Goal: Task Accomplishment & Management: Complete application form

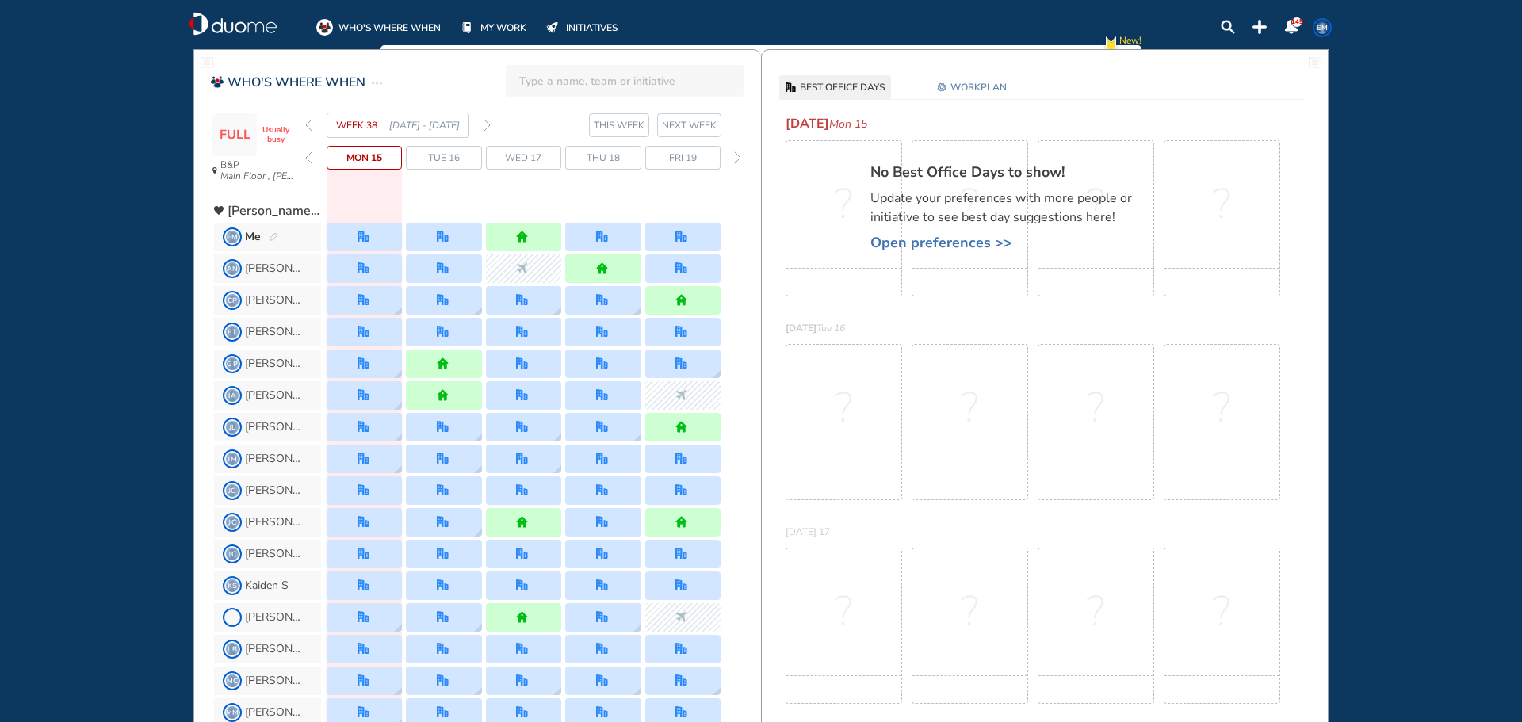
click at [740, 159] on img "forward day" at bounding box center [737, 157] width 7 height 13
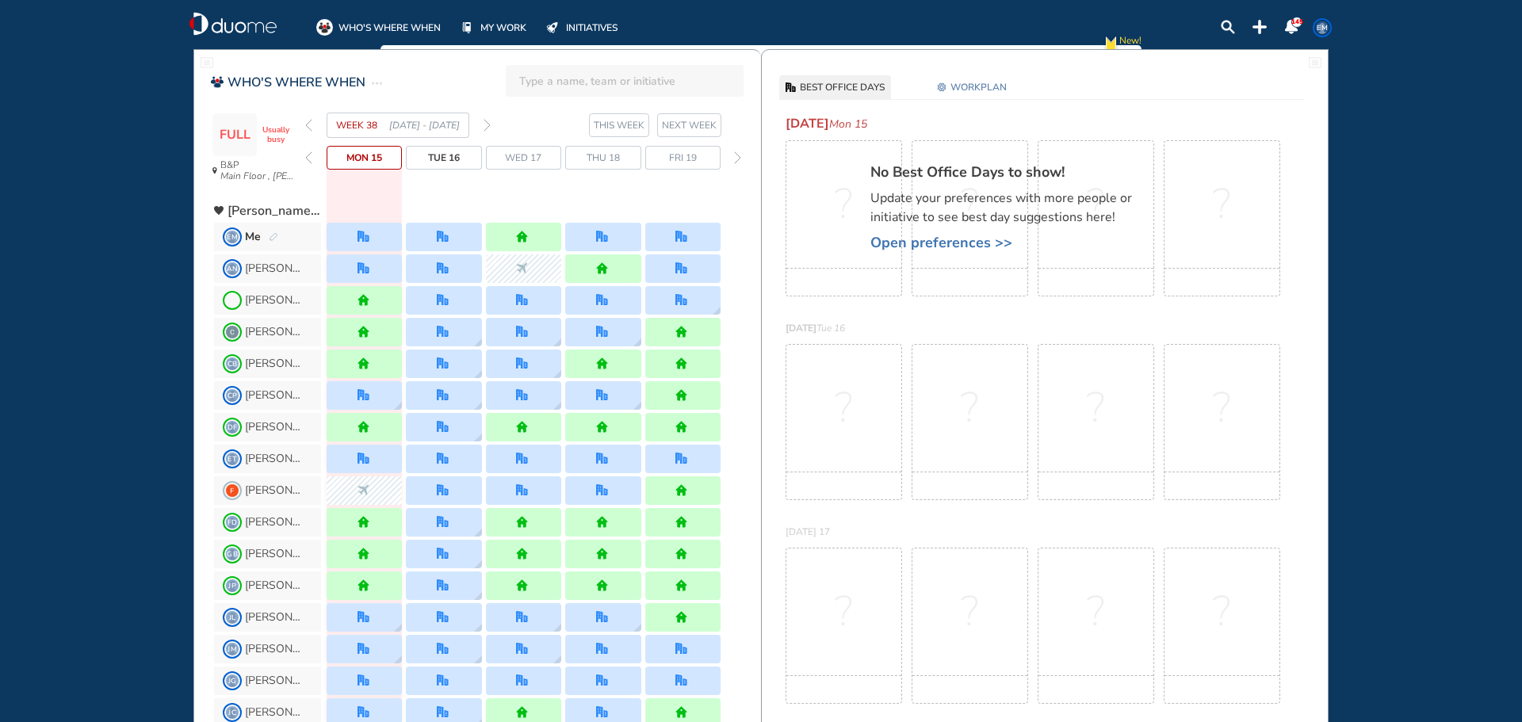
click at [423, 139] on div "WEEK 38 [DATE] - [DATE] THIS WEEK [DATE] 15 Tue 16 Wed 17 Thu 18 Fri 19" at bounding box center [533, 152] width 456 height 78
click at [706, 125] on span "NEXT WEEK" at bounding box center [689, 125] width 55 height 16
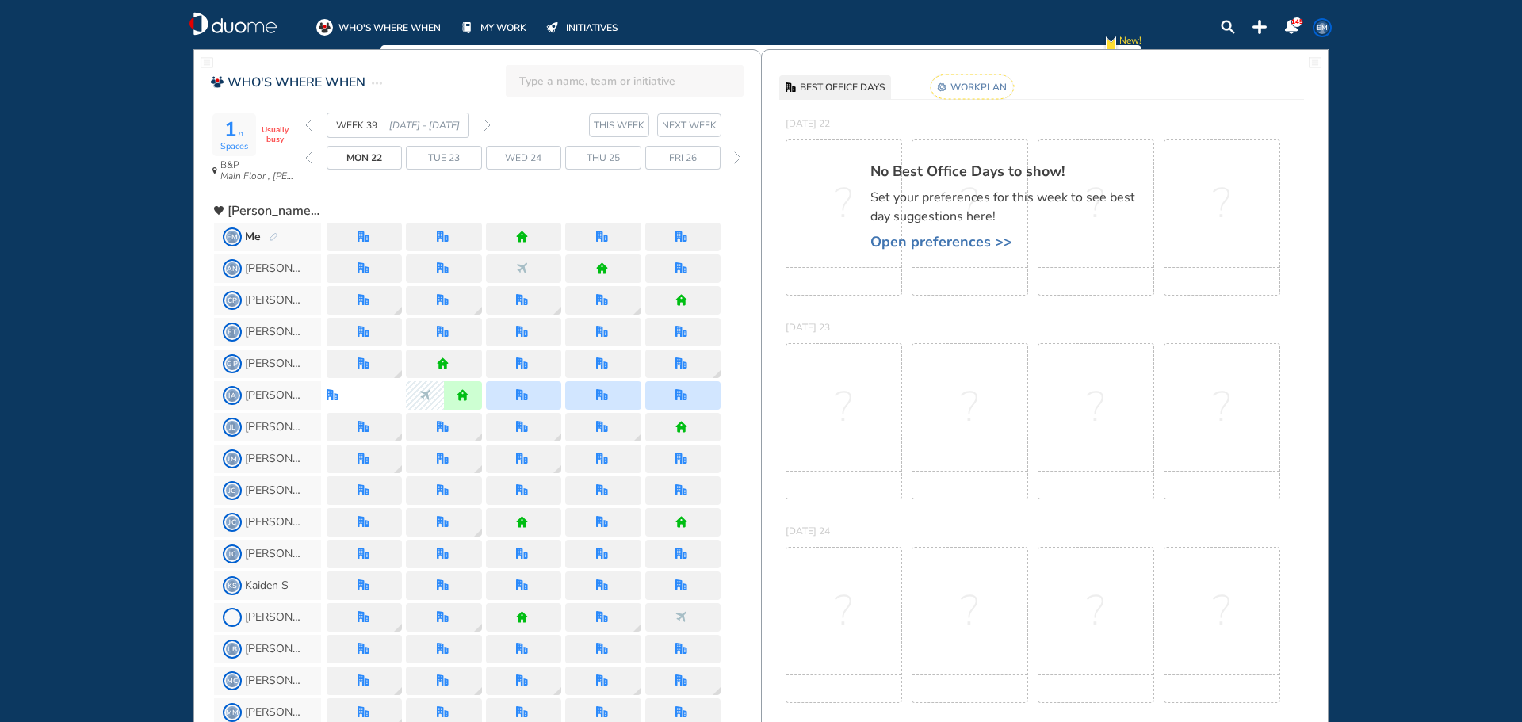
click at [706, 125] on span "NEXT WEEK" at bounding box center [689, 125] width 55 height 16
click at [711, 123] on span "NEXT WEEK" at bounding box center [689, 125] width 55 height 16
click at [309, 125] on img "back week" at bounding box center [308, 125] width 7 height 13
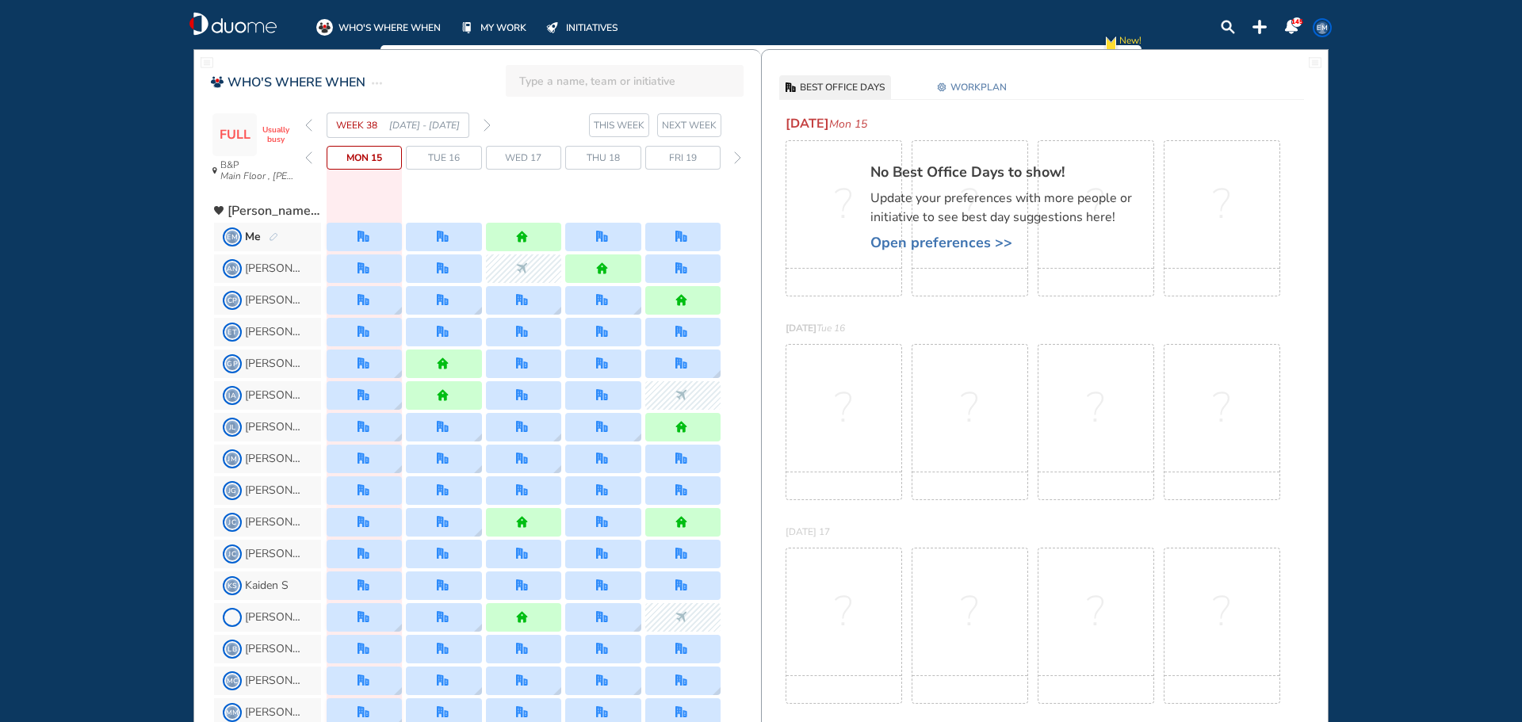
click at [484, 124] on img "forward week" at bounding box center [487, 125] width 7 height 13
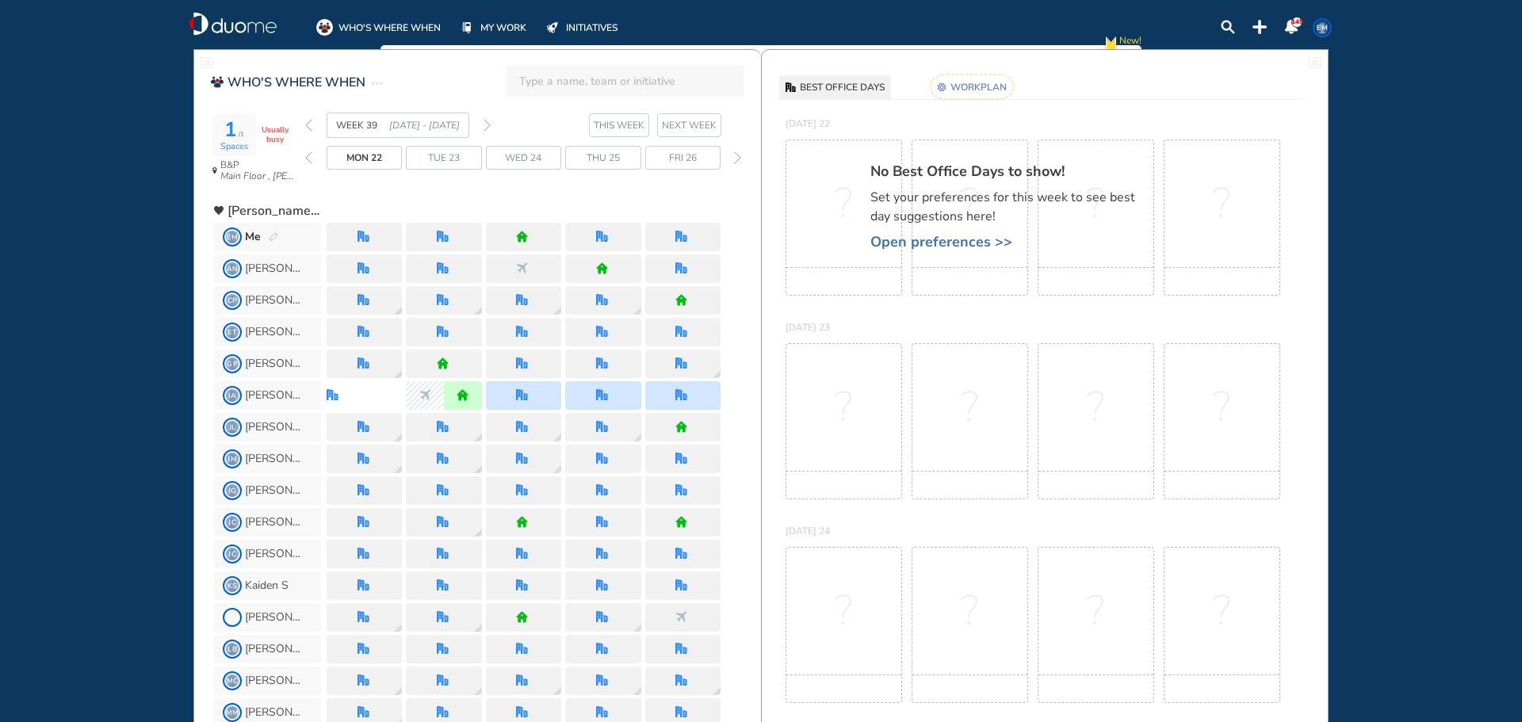
click at [484, 124] on img "forward week" at bounding box center [487, 125] width 7 height 13
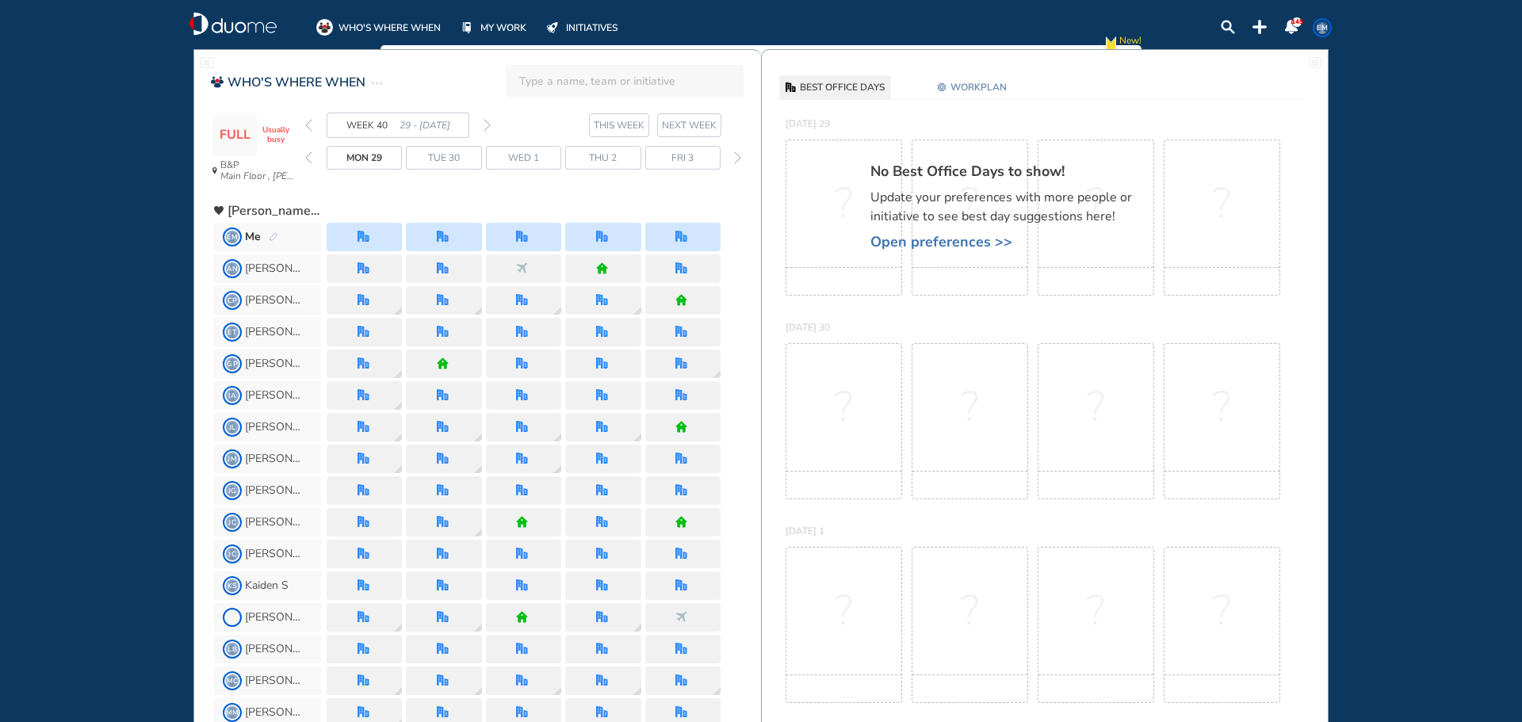
click at [488, 125] on img "forward week" at bounding box center [487, 125] width 7 height 13
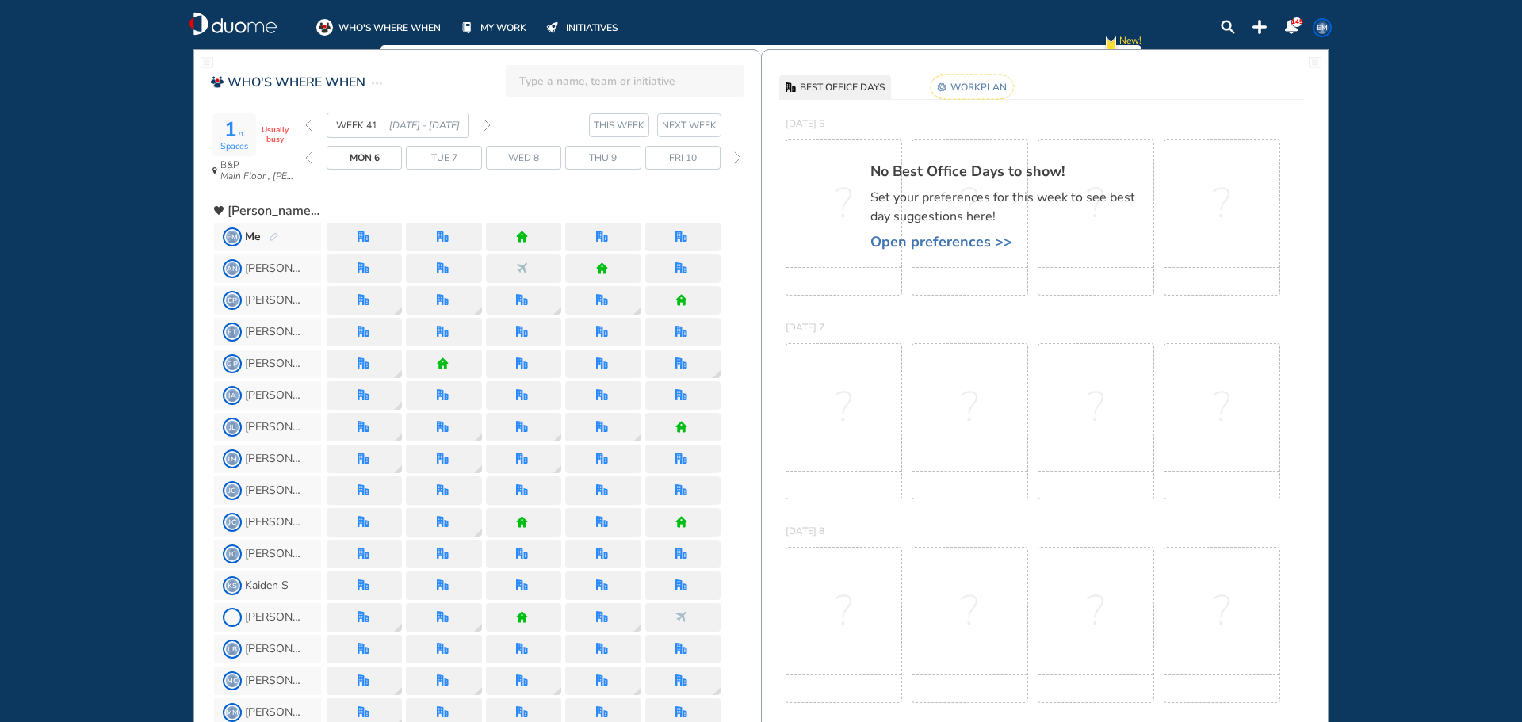
click at [487, 124] on img "forward week" at bounding box center [487, 125] width 7 height 13
click at [277, 236] on img "pen-edit" at bounding box center [274, 237] width 10 height 10
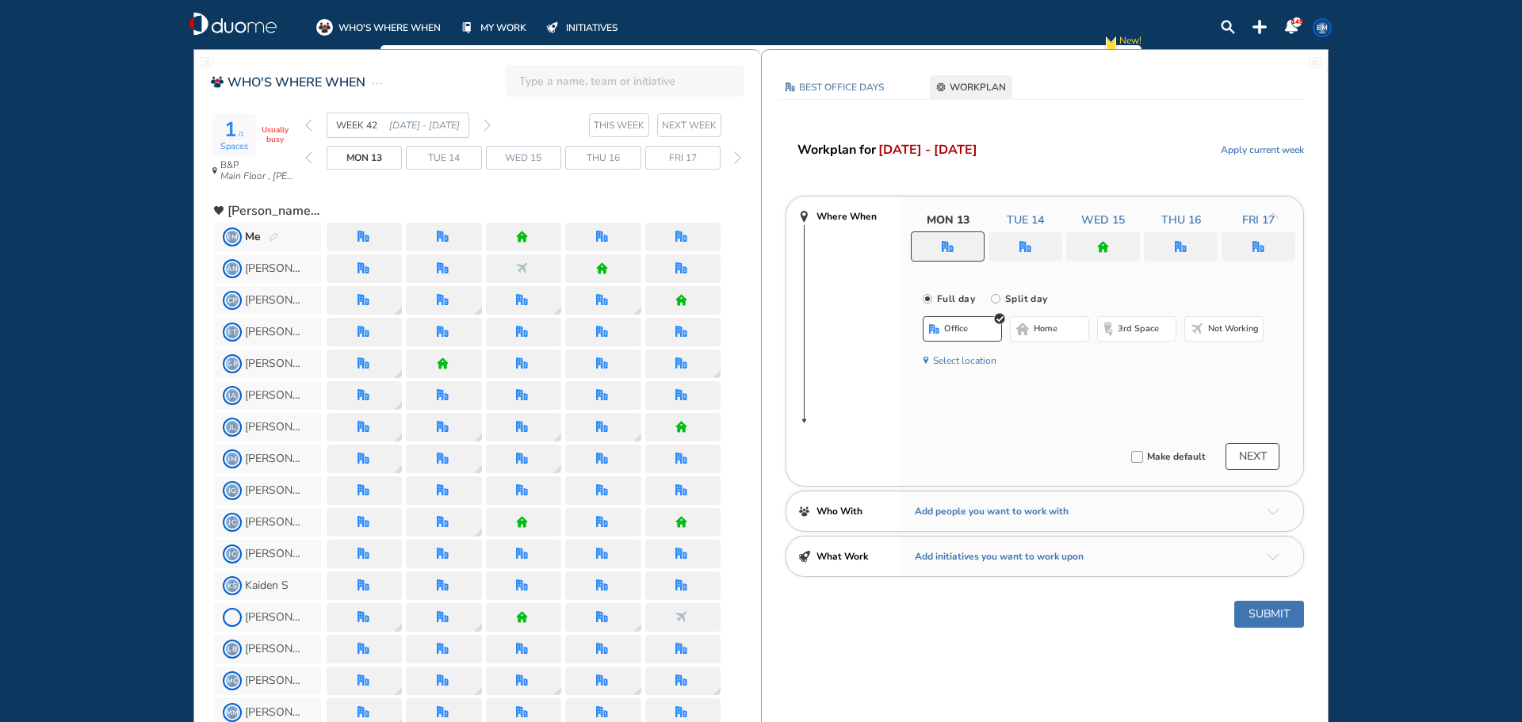
click at [1167, 246] on div at bounding box center [1181, 246] width 74 height 29
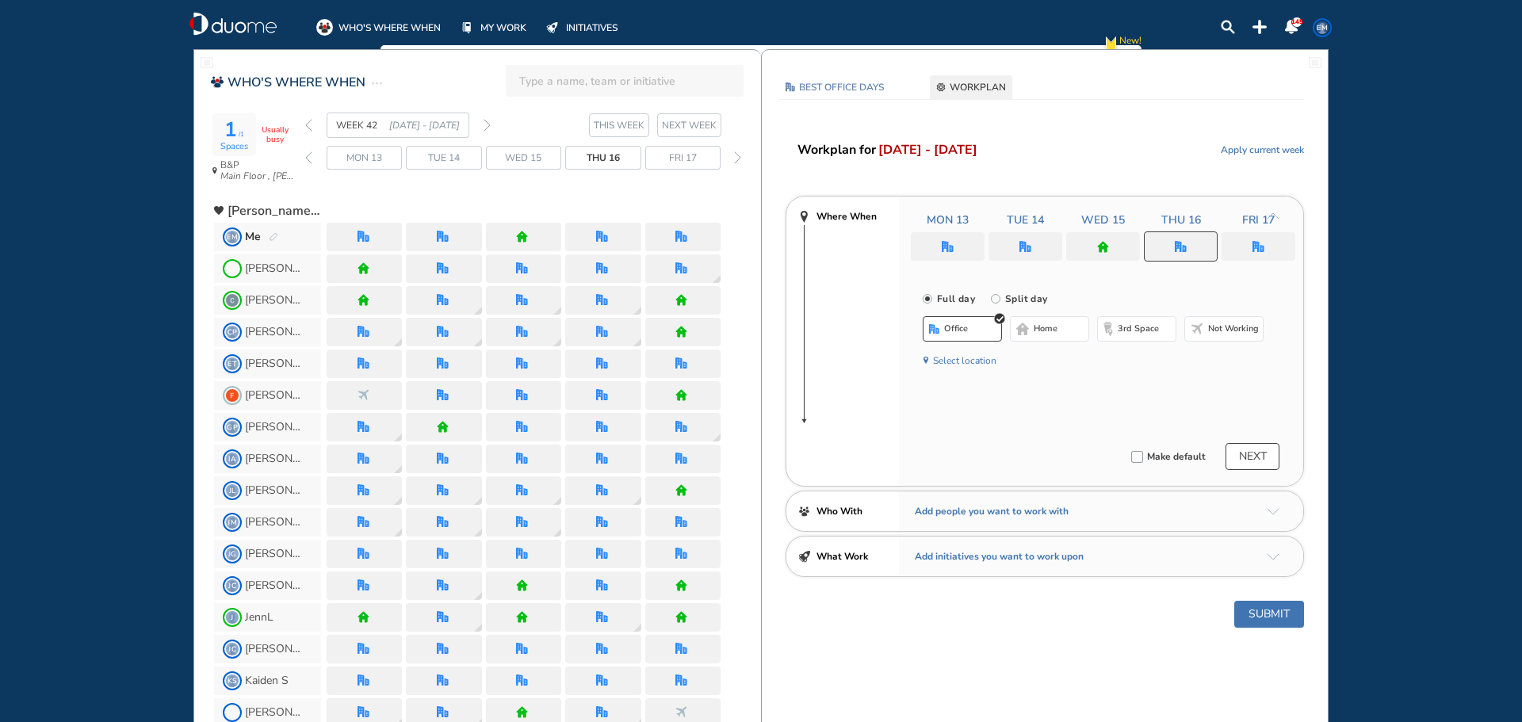
click at [1248, 329] on span "Not working" at bounding box center [1233, 329] width 51 height 13
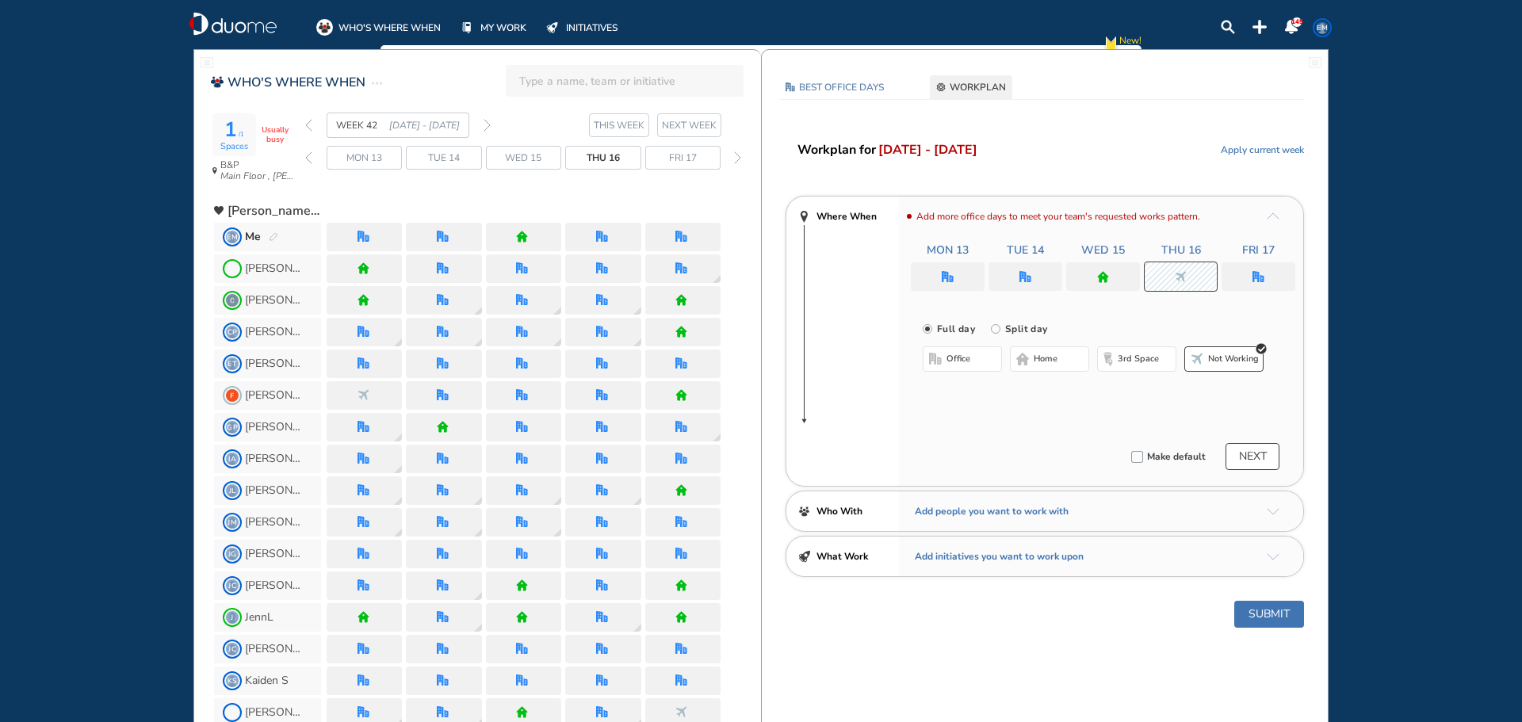
click at [1127, 272] on div at bounding box center [1103, 276] width 74 height 29
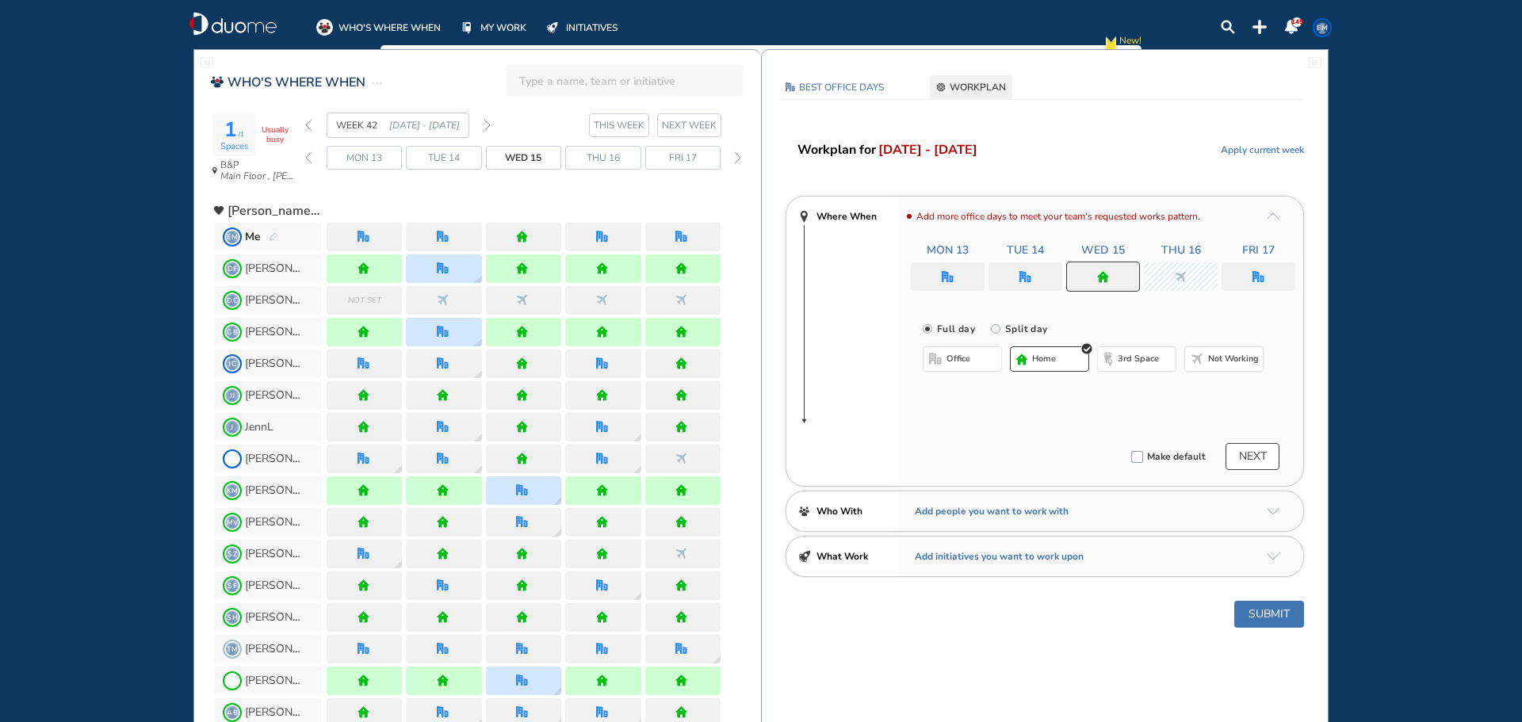
click at [1210, 354] on button "Not working" at bounding box center [1223, 358] width 79 height 25
click at [1210, 354] on span "Not working" at bounding box center [1233, 359] width 51 height 13
click at [1263, 277] on img "office" at bounding box center [1259, 277] width 12 height 12
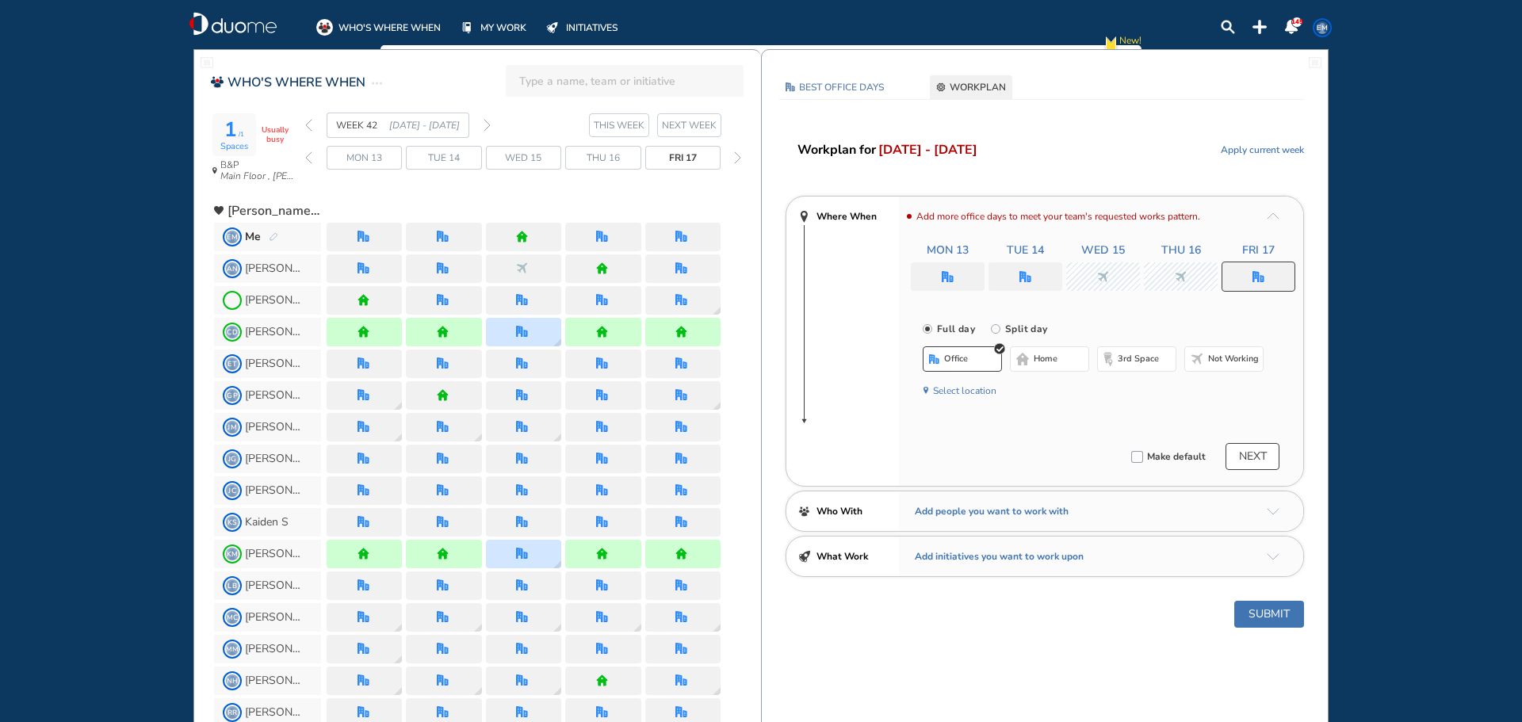
click at [1211, 366] on button "Not working" at bounding box center [1223, 358] width 79 height 25
click at [1244, 460] on button "NEXT" at bounding box center [1253, 456] width 54 height 27
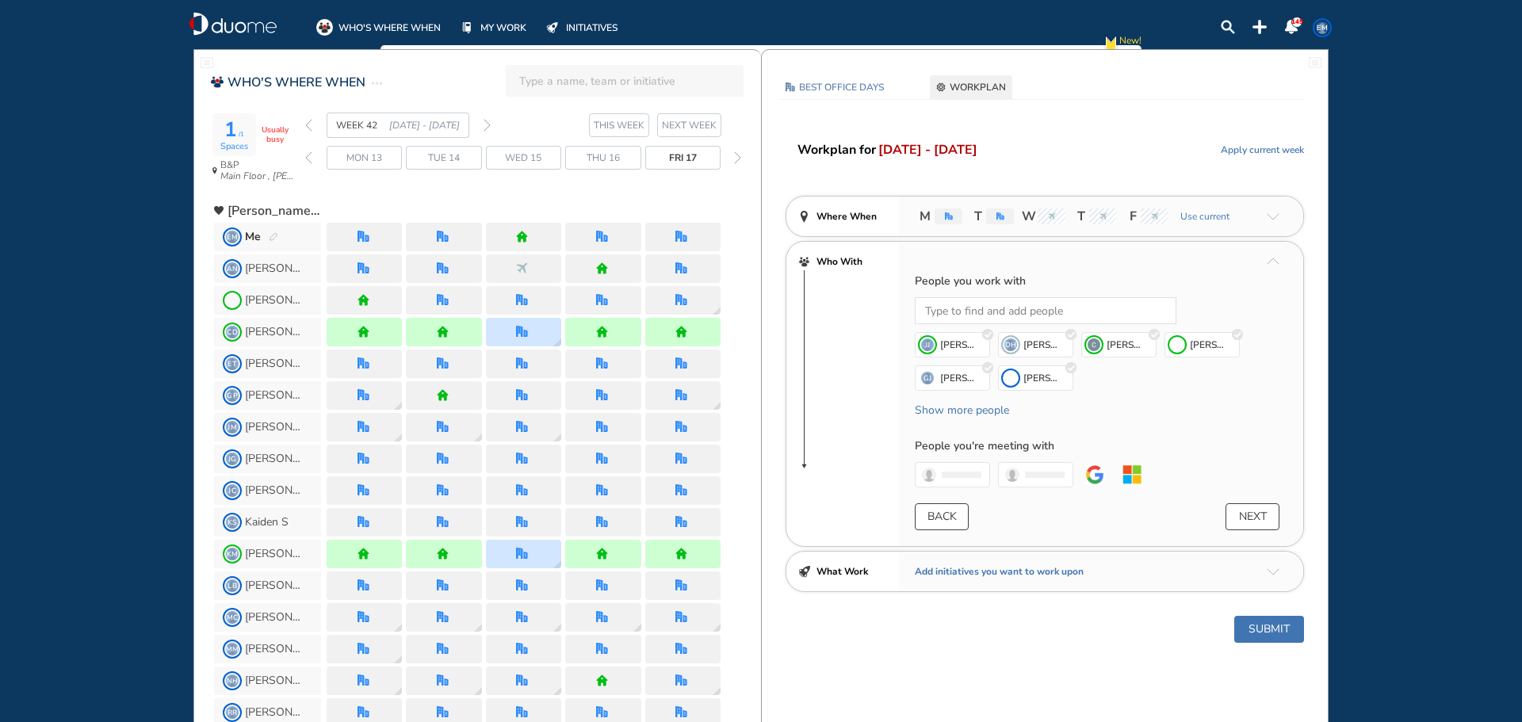
click at [1267, 625] on button "Submit" at bounding box center [1269, 629] width 70 height 27
